Goal: Find specific page/section: Find specific page/section

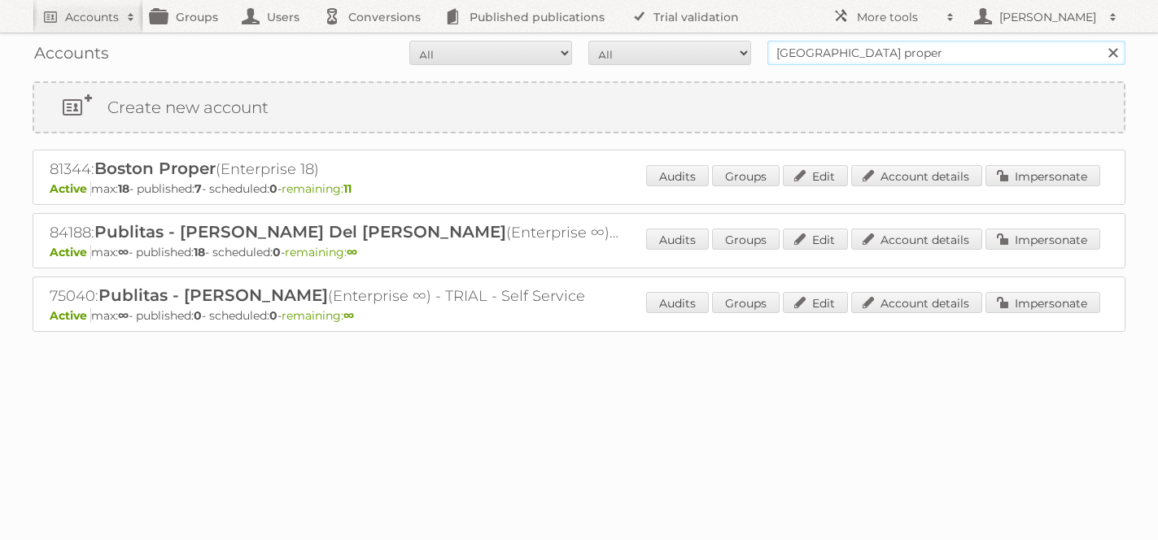
click at [832, 46] on input "[GEOGRAPHIC_DATA] proper" at bounding box center [946, 53] width 358 height 24
type input "cencosud [GEOGRAPHIC_DATA]"
click at [1100, 41] on input "Search" at bounding box center [1112, 53] width 24 height 24
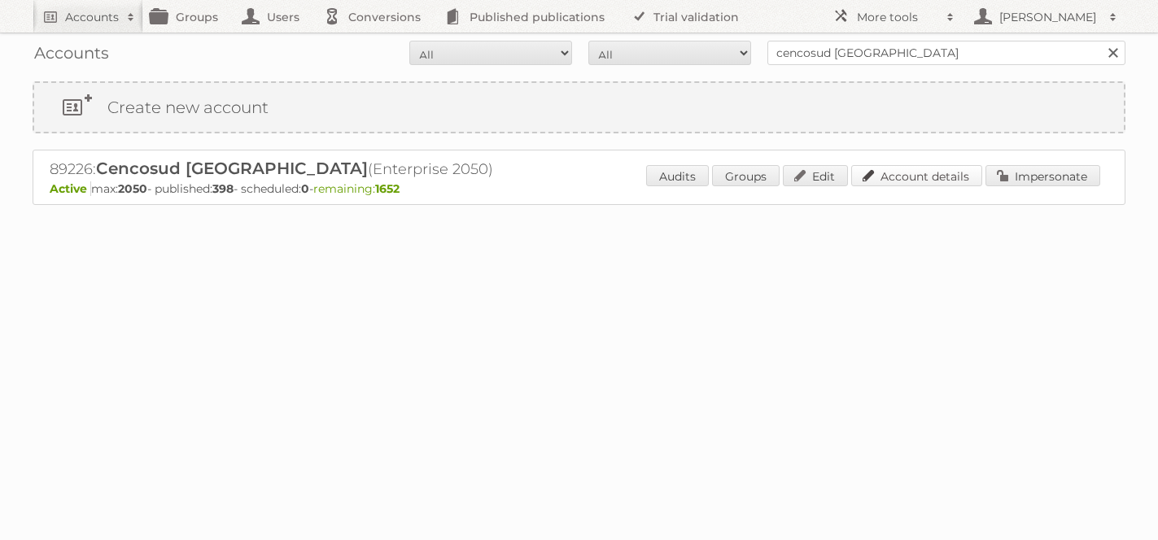
click at [936, 168] on link "Account details" at bounding box center [916, 175] width 131 height 21
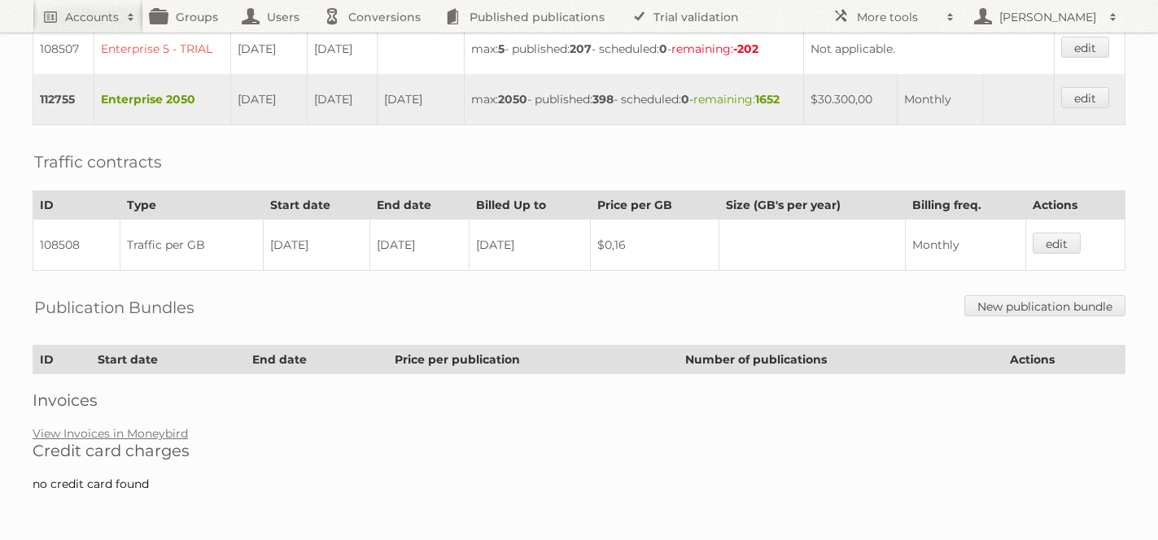
scroll to position [538, 0]
click at [120, 431] on link "View Invoices in Moneybird" at bounding box center [110, 433] width 155 height 15
